Goal: Task Accomplishment & Management: Use online tool/utility

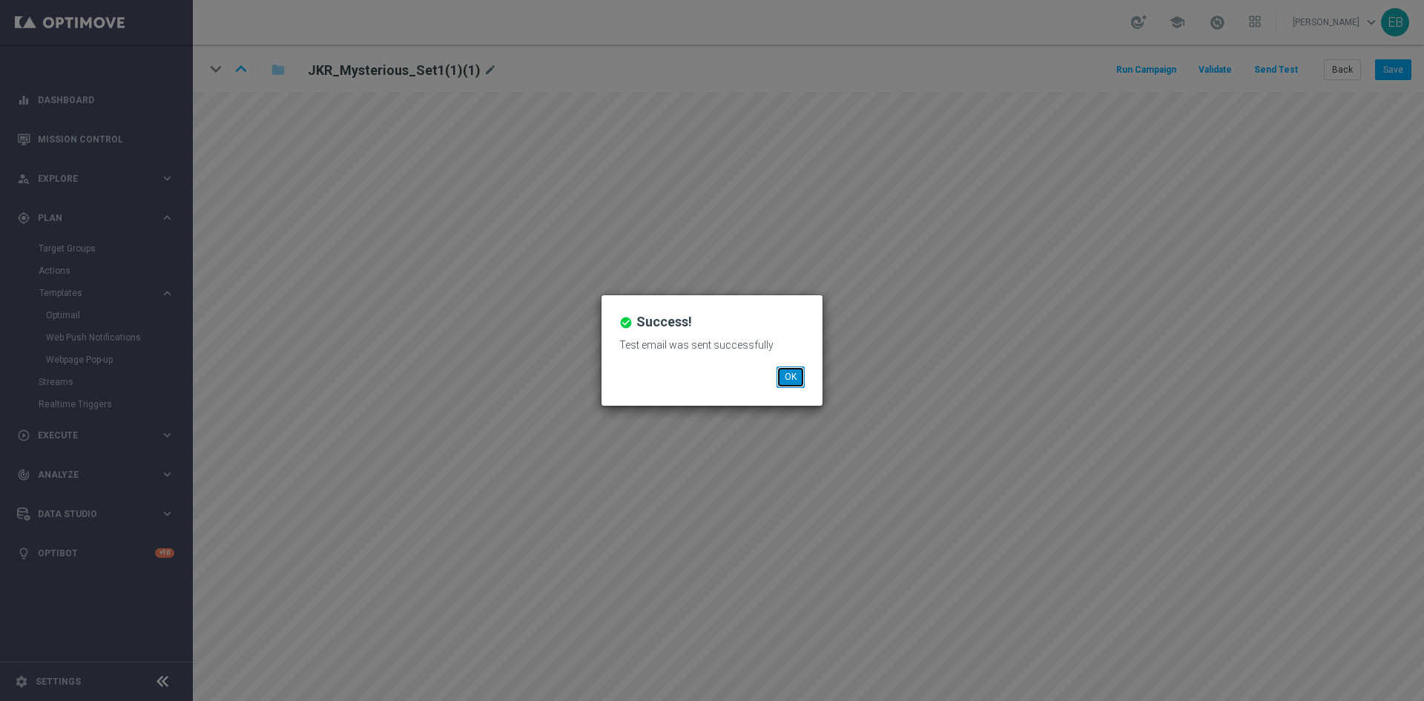
click at [783, 373] on button "OK" at bounding box center [790, 376] width 28 height 21
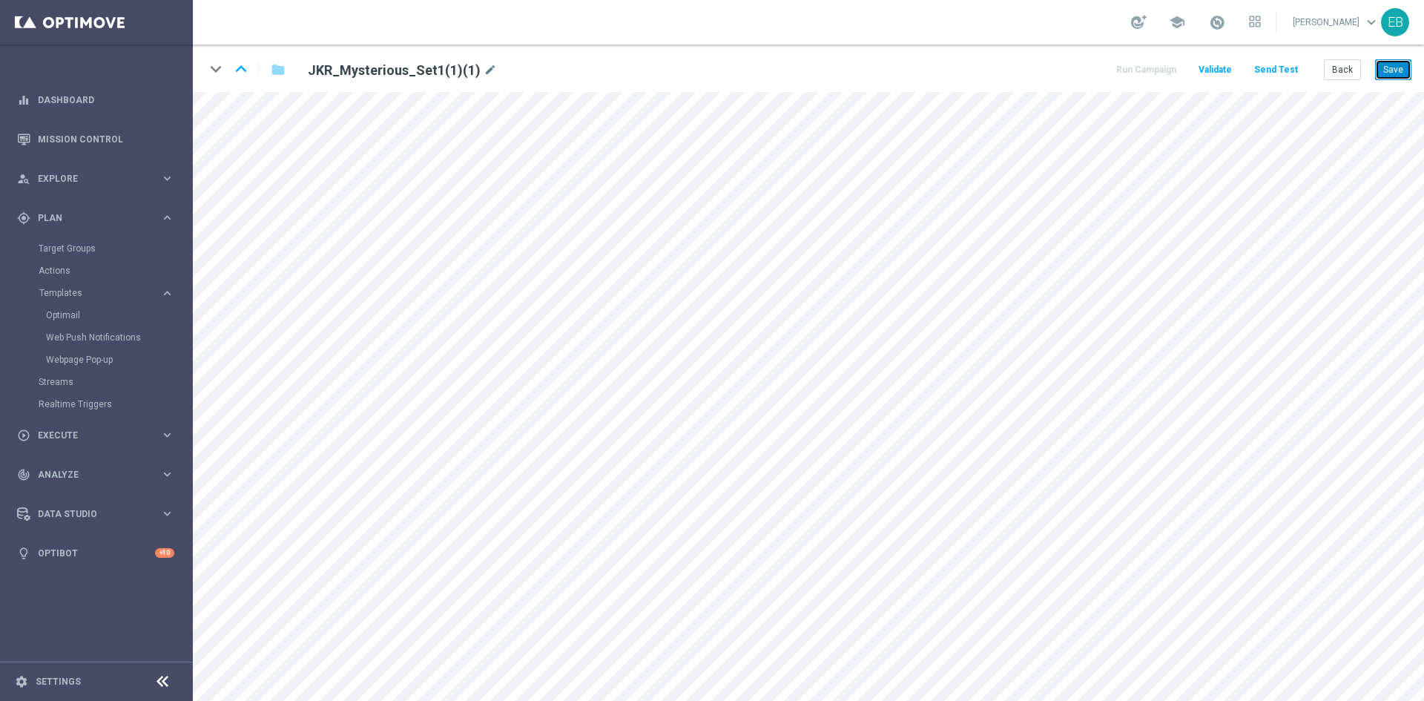
click at [1402, 66] on button "Save" at bounding box center [1393, 69] width 36 height 21
click at [1390, 76] on button "Save" at bounding box center [1393, 69] width 36 height 21
click at [1286, 75] on button "Send Test" at bounding box center [1276, 70] width 48 height 20
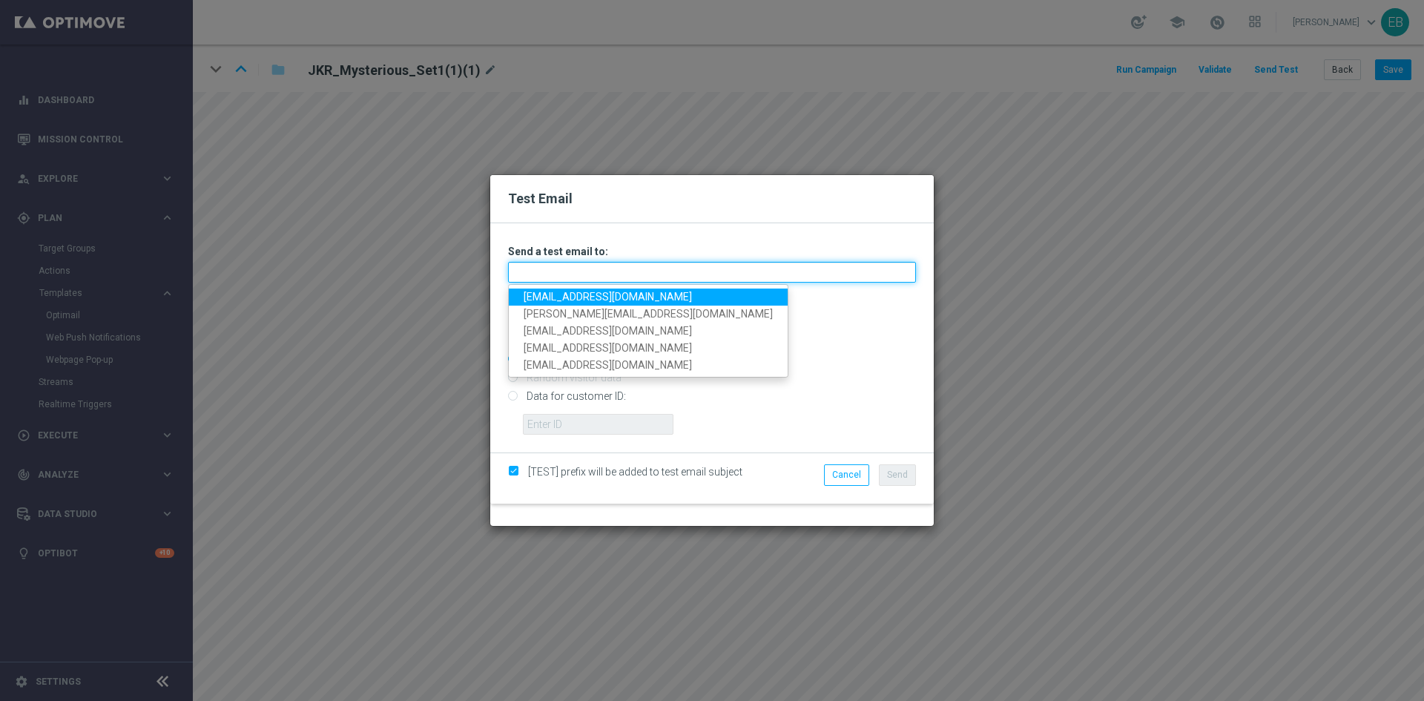
drag, startPoint x: 550, startPoint y: 271, endPoint x: 538, endPoint y: 267, distance: 11.7
click at [550, 270] on input "text" at bounding box center [712, 272] width 408 height 21
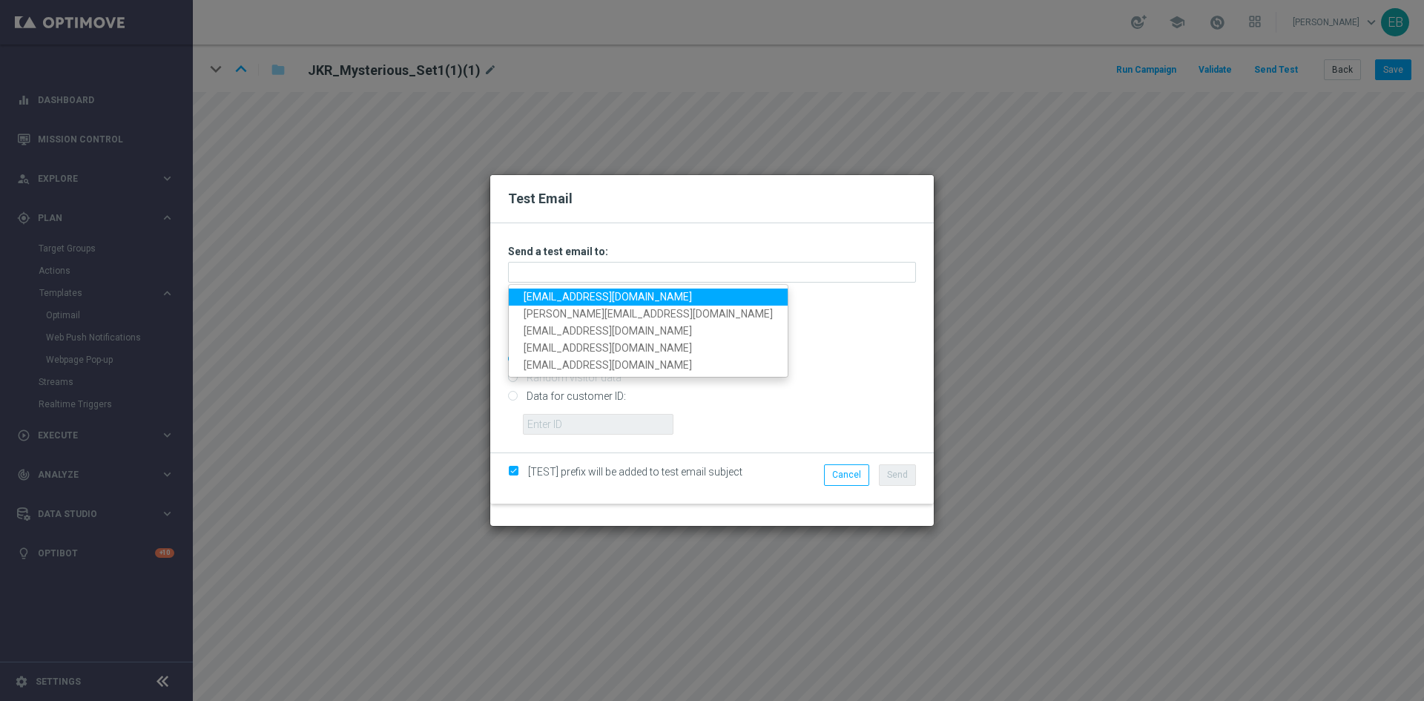
click at [533, 300] on link "[EMAIL_ADDRESS][DOMAIN_NAME]" at bounding box center [648, 296] width 279 height 17
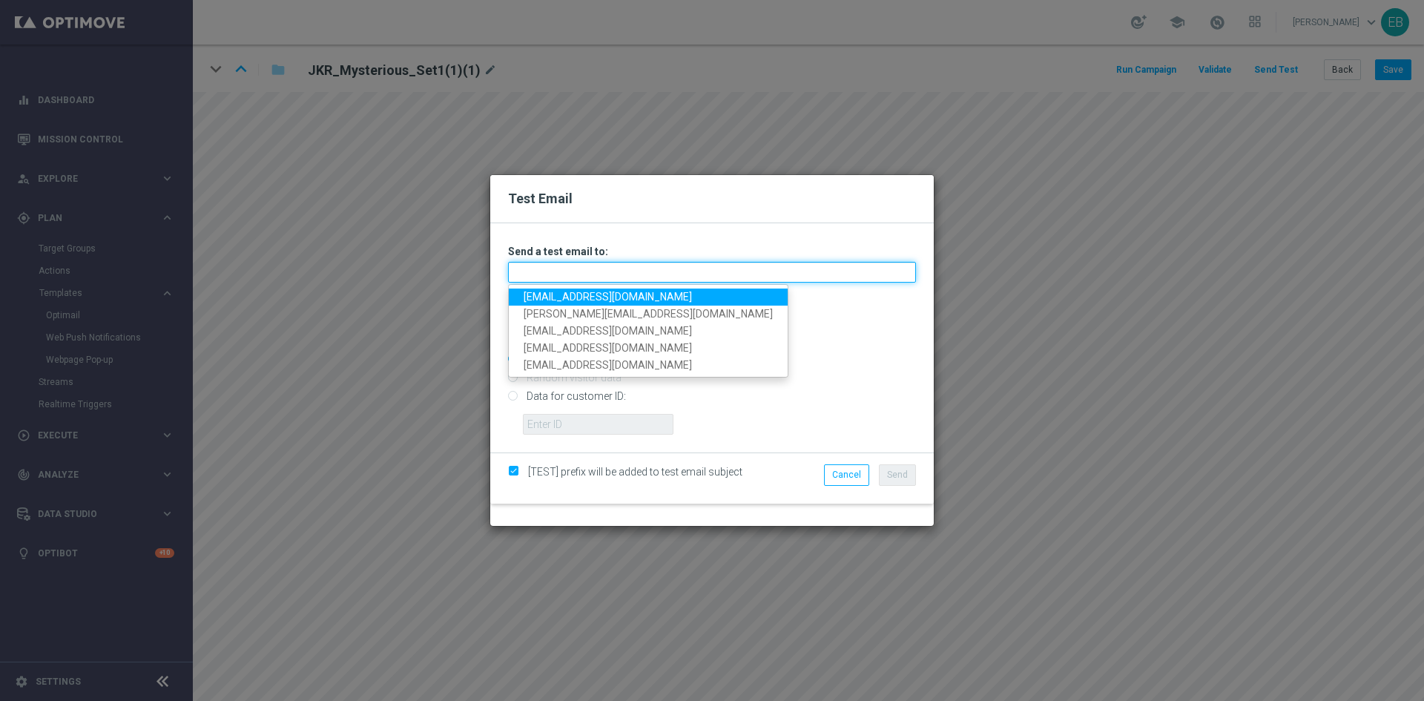
type input "[EMAIL_ADDRESS][DOMAIN_NAME]"
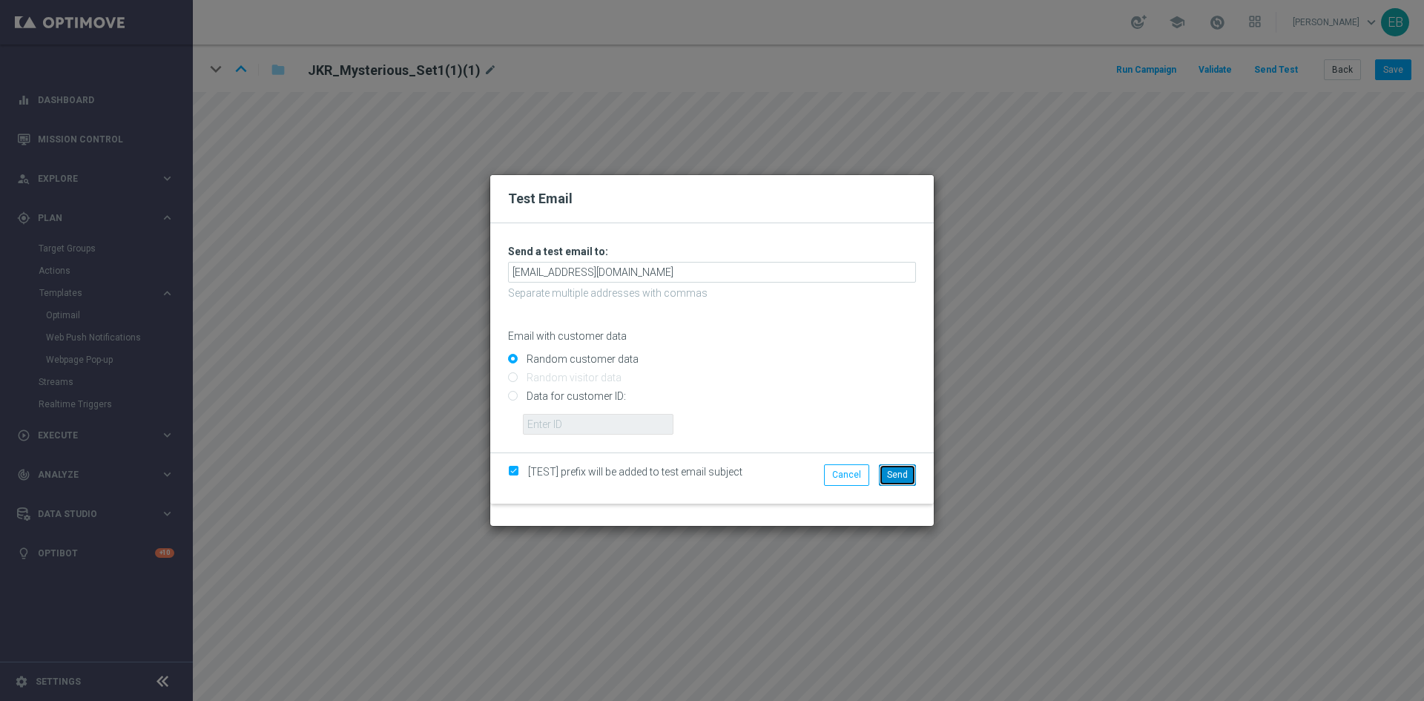
click at [903, 472] on span "Send" at bounding box center [897, 474] width 21 height 10
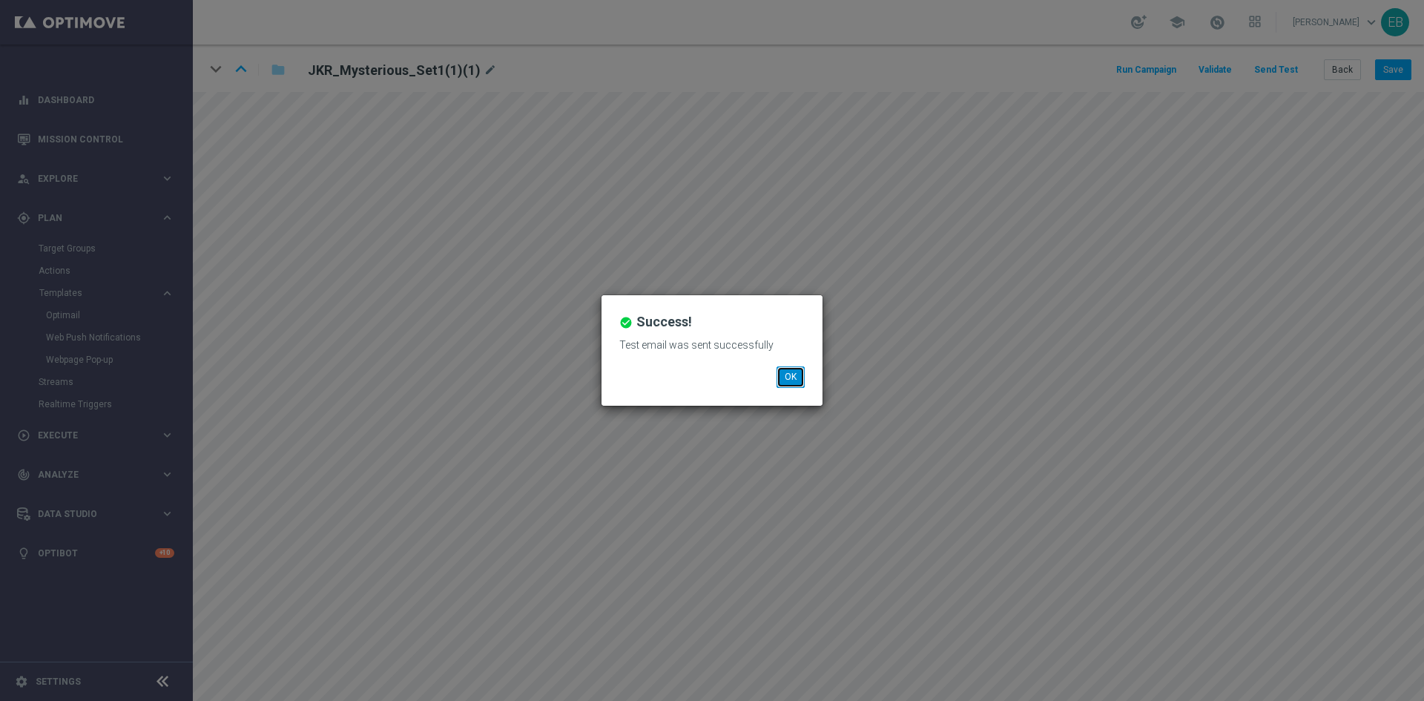
click at [788, 372] on button "OK" at bounding box center [790, 376] width 28 height 21
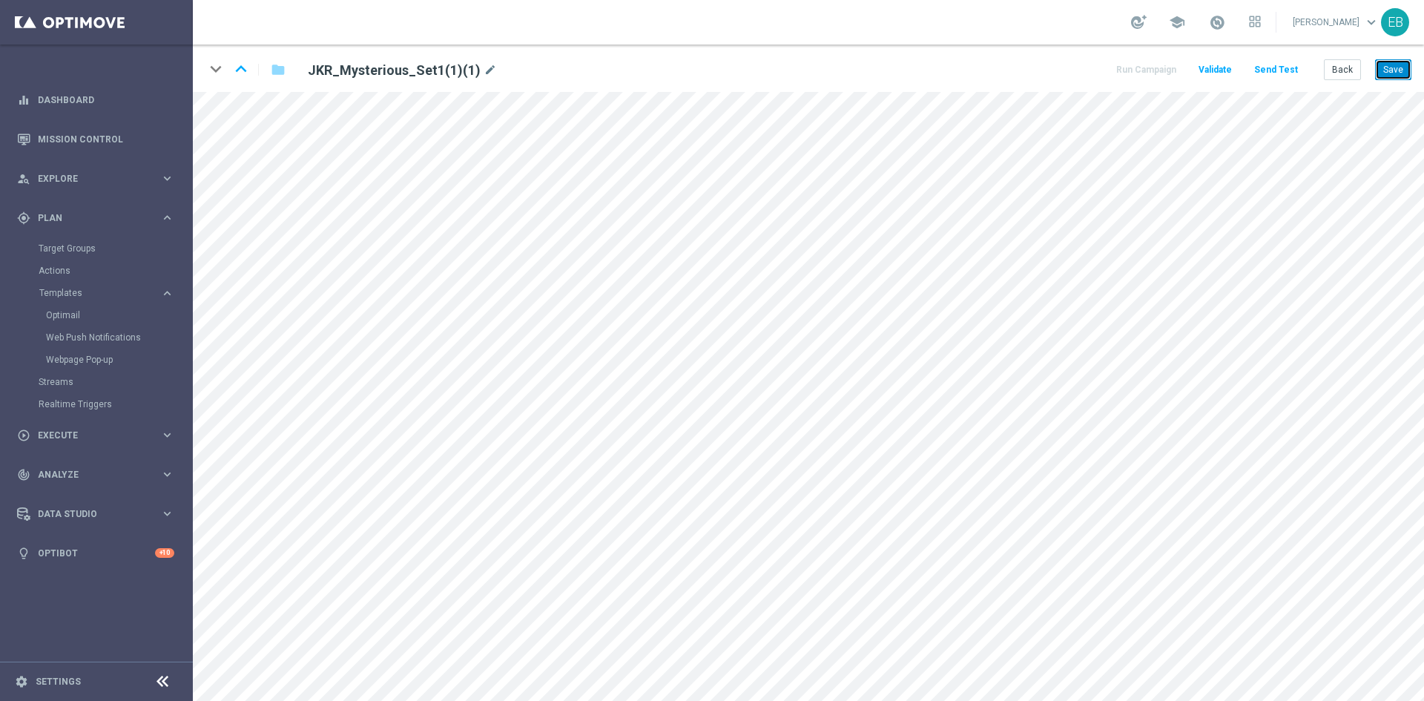
click at [1396, 70] on button "Save" at bounding box center [1393, 69] width 36 height 21
click at [1388, 68] on button "Save" at bounding box center [1393, 69] width 36 height 21
click at [1382, 71] on button "Save" at bounding box center [1393, 69] width 36 height 21
click at [1395, 74] on button "Save" at bounding box center [1393, 69] width 36 height 21
click at [1283, 70] on button "Send Test" at bounding box center [1276, 70] width 48 height 20
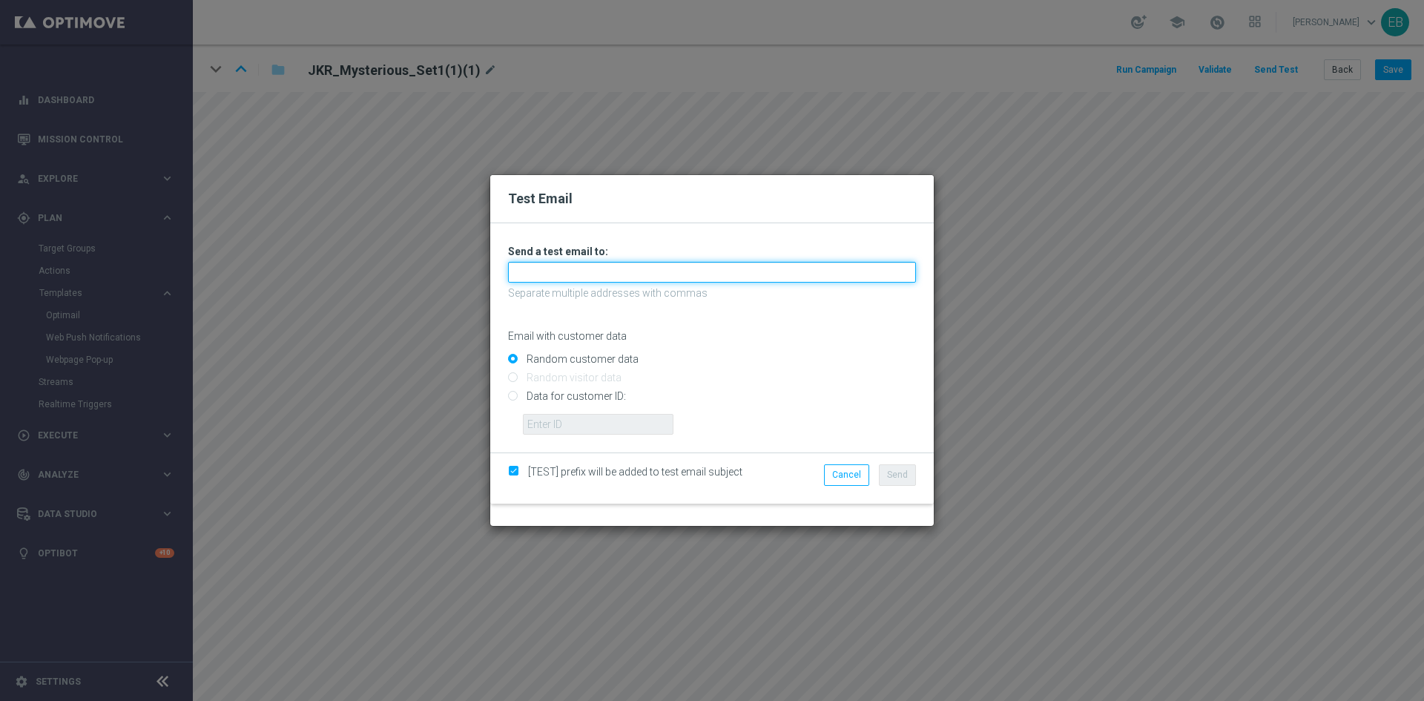
click at [543, 264] on input "text" at bounding box center [712, 272] width 408 height 21
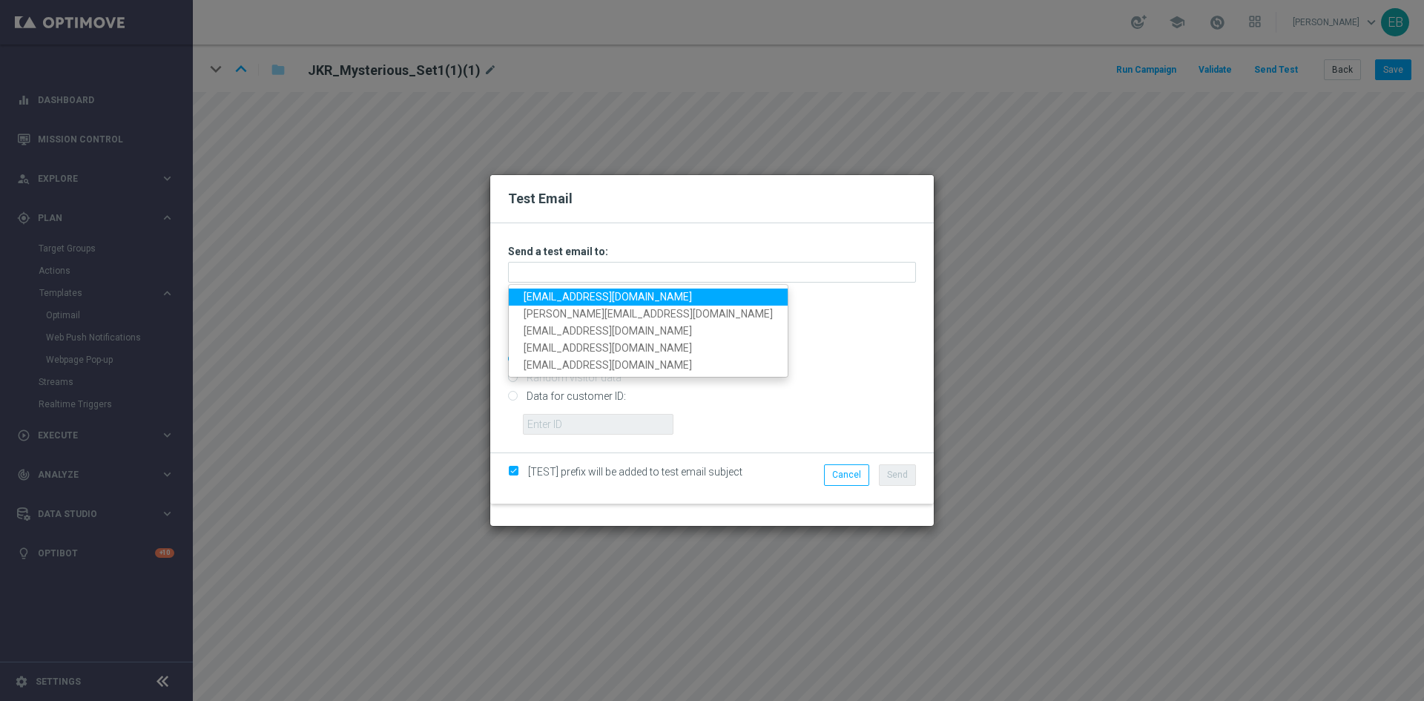
click at [546, 293] on link "[EMAIL_ADDRESS][DOMAIN_NAME]" at bounding box center [648, 296] width 279 height 17
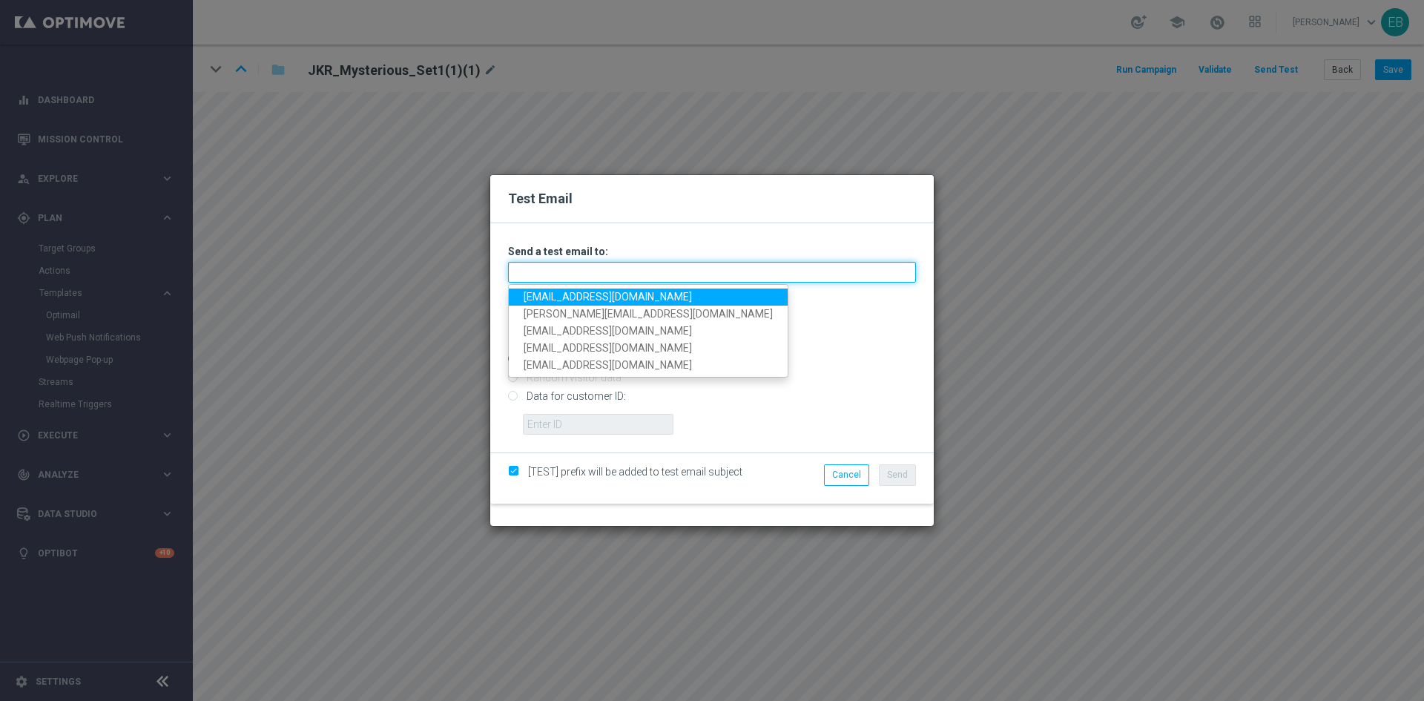
type input "[EMAIL_ADDRESS][DOMAIN_NAME]"
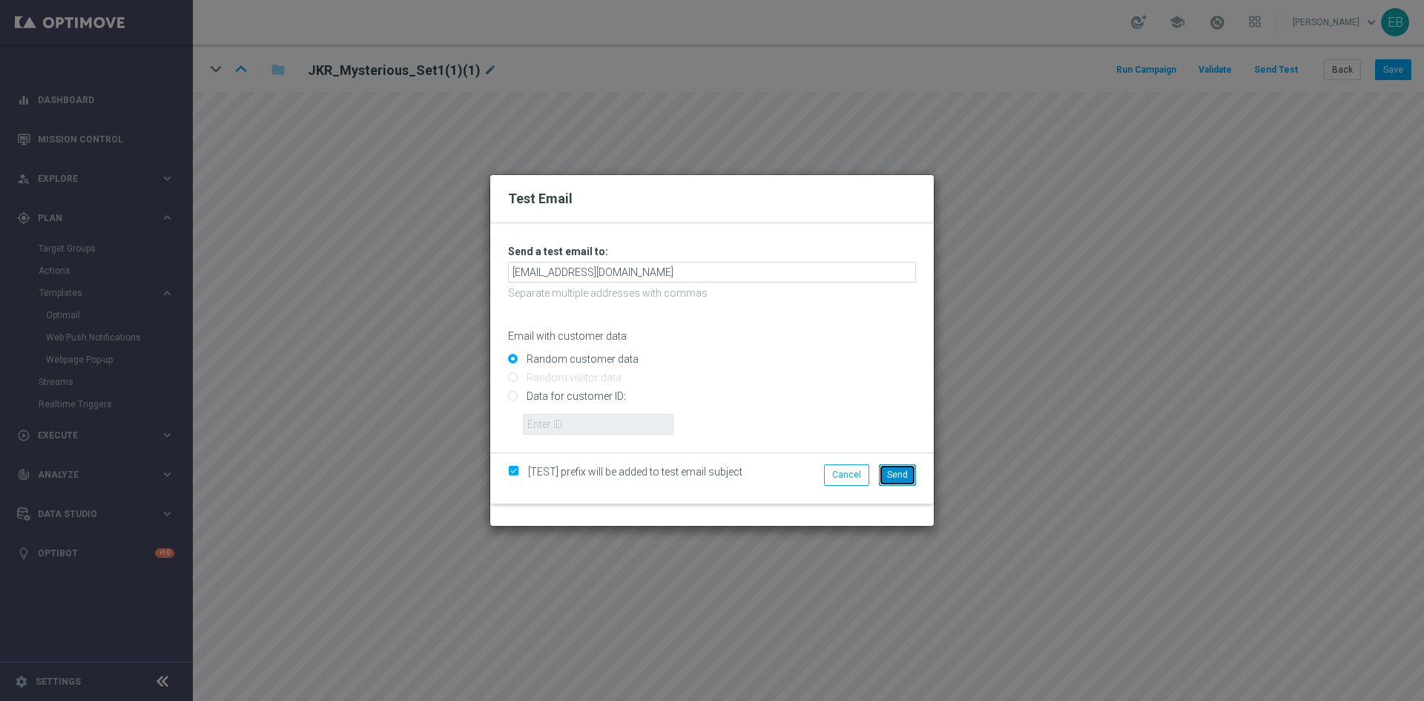
click at [892, 465] on button "Send" at bounding box center [897, 474] width 37 height 21
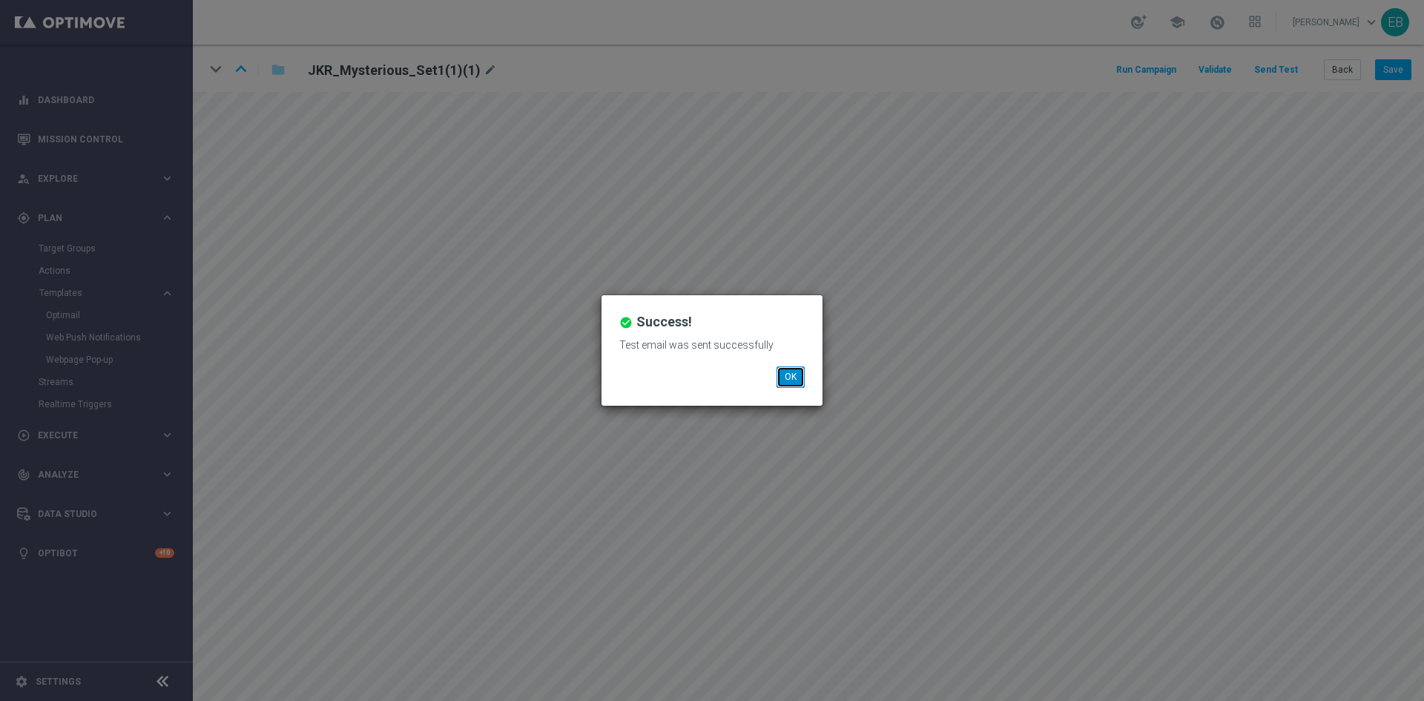
click at [788, 374] on button "OK" at bounding box center [790, 376] width 28 height 21
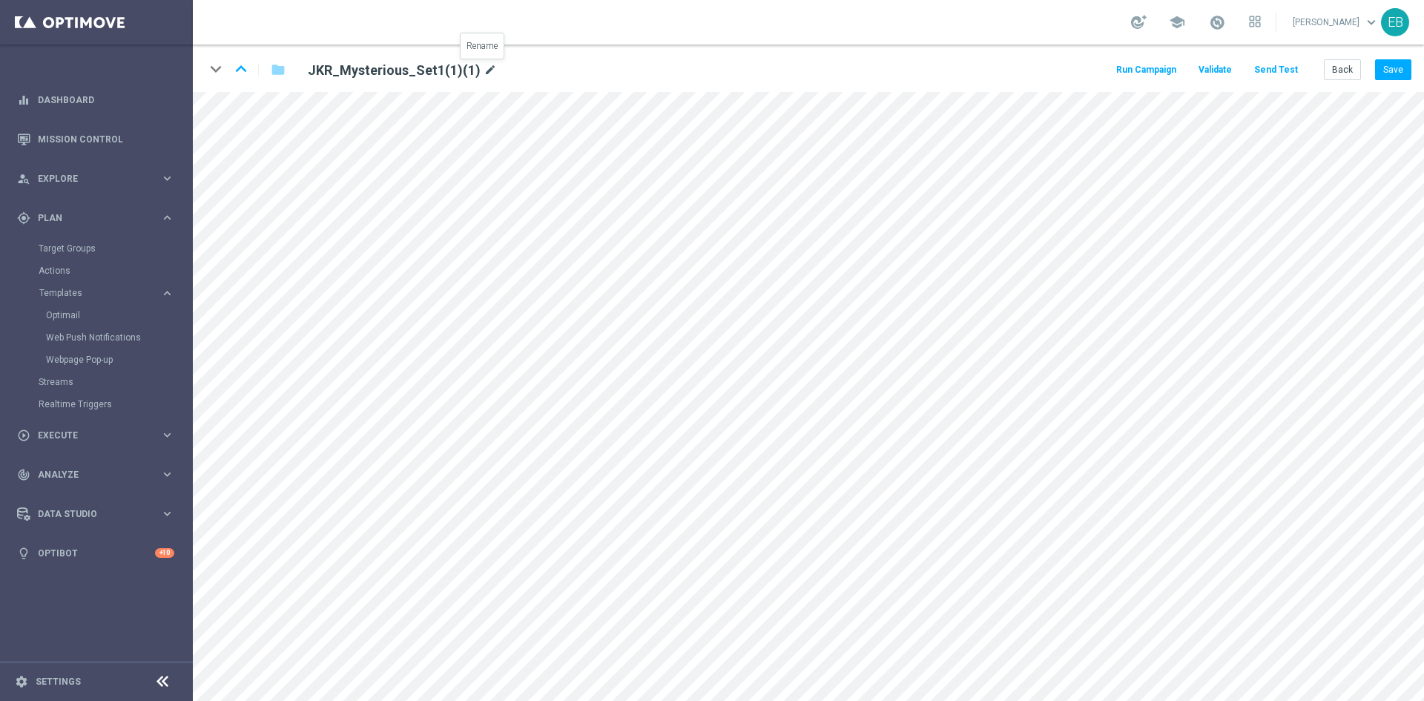
click at [484, 67] on icon "mode_edit" at bounding box center [490, 71] width 13 height 18
click at [1379, 65] on button "Save" at bounding box center [1393, 69] width 36 height 21
click at [1401, 76] on button "Save" at bounding box center [1393, 69] width 36 height 21
click at [1387, 66] on button "Save" at bounding box center [1393, 69] width 36 height 21
